Goal: Task Accomplishment & Management: Use online tool/utility

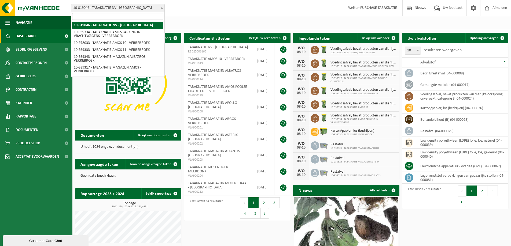
click at [135, 6] on span "10-819046 - TABAKNATIE NV - [GEOGRAPHIC_DATA]" at bounding box center [117, 8] width 93 height 8
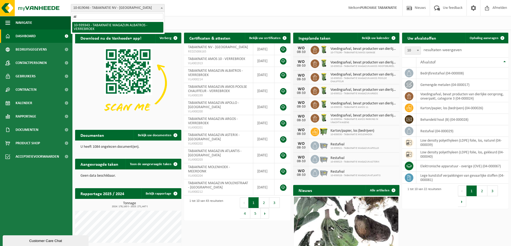
type input "alb"
select select "138361"
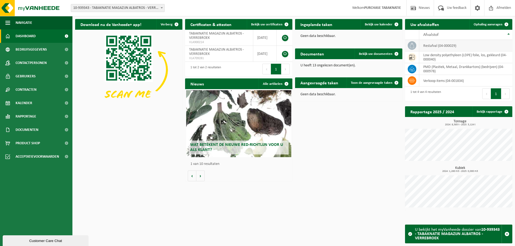
click at [437, 46] on td "restafval (04-000029)" at bounding box center [465, 46] width 93 height 12
click at [411, 45] on icon at bounding box center [411, 45] width 5 height 5
click at [489, 25] on span "Ophaling aanvragen" at bounding box center [487, 24] width 29 height 3
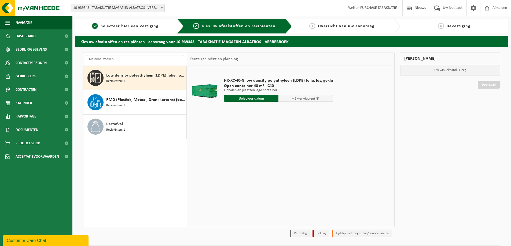
click at [122, 162] on div "Low density polyethyleen (LDPE) folie, los, gekleurd Recipiënten: 1 PMD (Plasti…" at bounding box center [134, 146] width 103 height 161
click at [250, 162] on div "HK-XC-40-G low density polyethyleen (LDPE) folie, los, gekle Open container 40 …" at bounding box center [290, 146] width 207 height 161
click at [132, 155] on div "Low density polyethyleen (LDPE) folie, los, gekleurd Recipiënten: 1 PMD (Plasti…" at bounding box center [134, 146] width 103 height 161
click at [147, 183] on div "Low density polyethyleen (LDPE) folie, los, gekleurd Recipiënten: 1 PMD (Plasti…" at bounding box center [134, 146] width 103 height 161
